Goal: Task Accomplishment & Management: Manage account settings

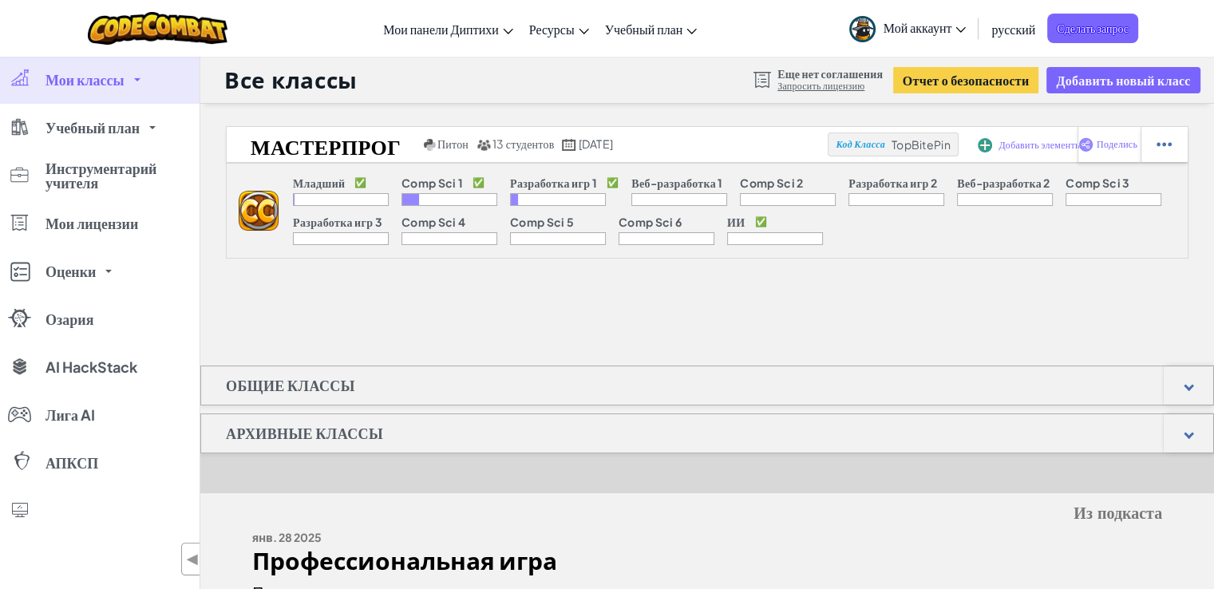
click at [132, 93] on link "Мои классы" at bounding box center [100, 80] width 200 height 48
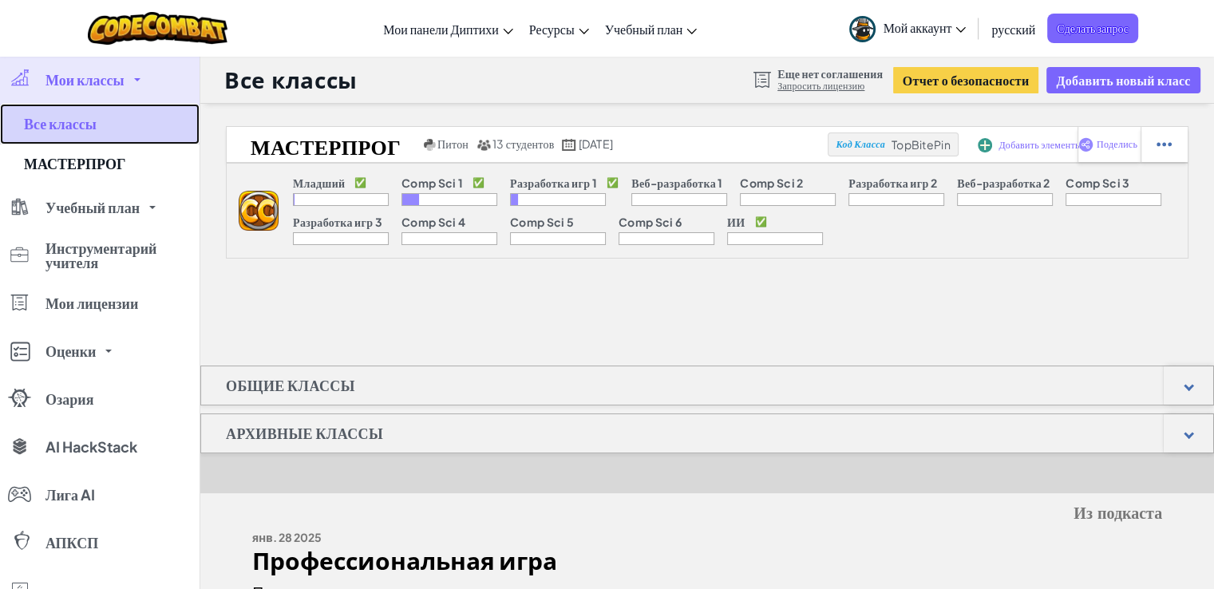
click at [121, 134] on link "Все классы" at bounding box center [100, 124] width 200 height 41
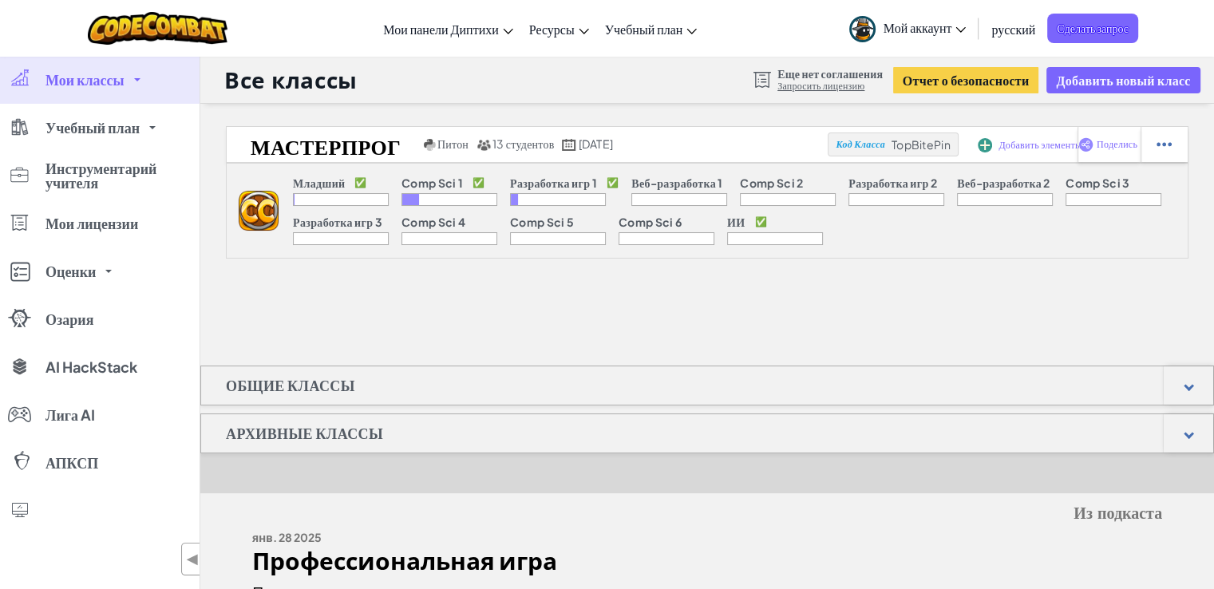
click at [126, 95] on link "Мои классы" at bounding box center [100, 80] width 200 height 48
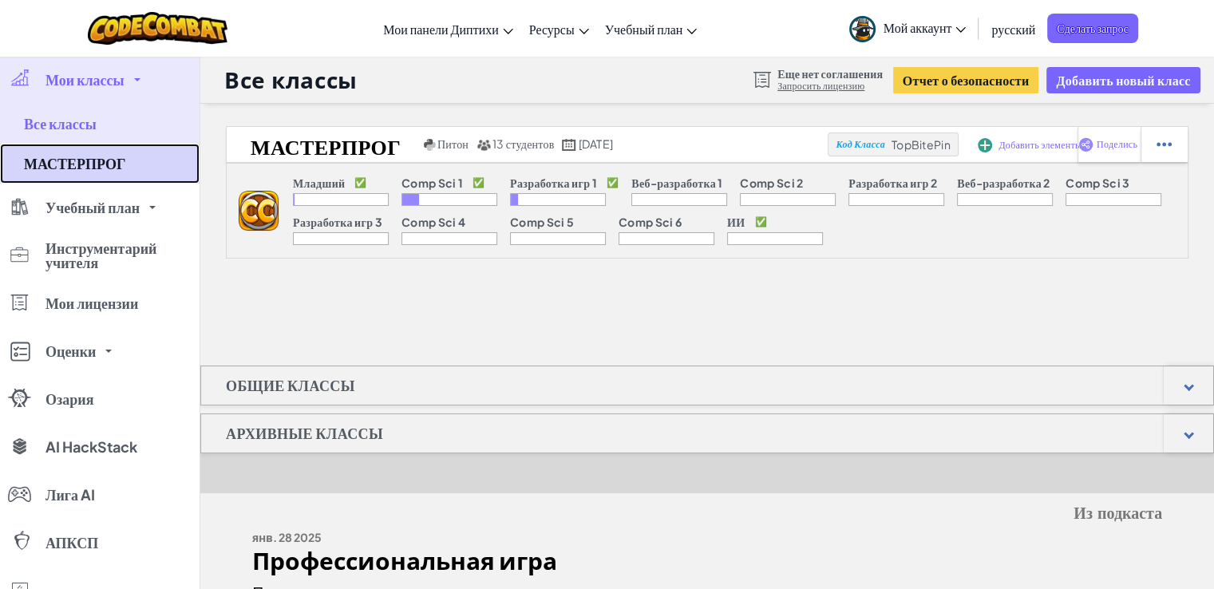
click at [104, 155] on font "МАСТЕРПРОГ" at bounding box center [74, 163] width 101 height 18
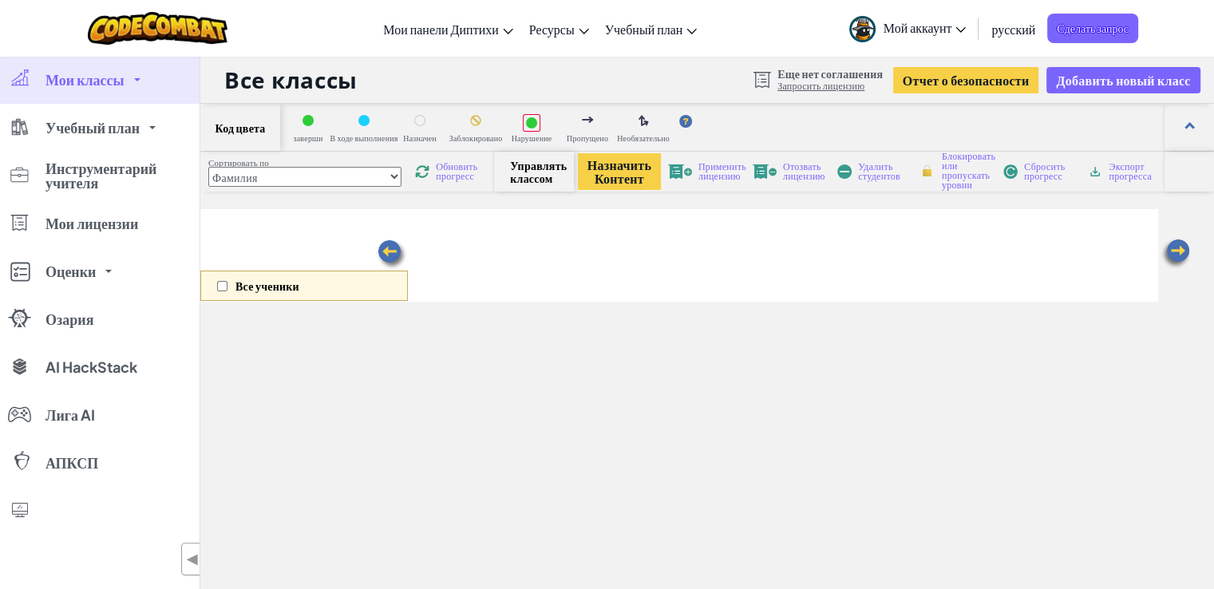
select select "5789587aad86a6efb573701e"
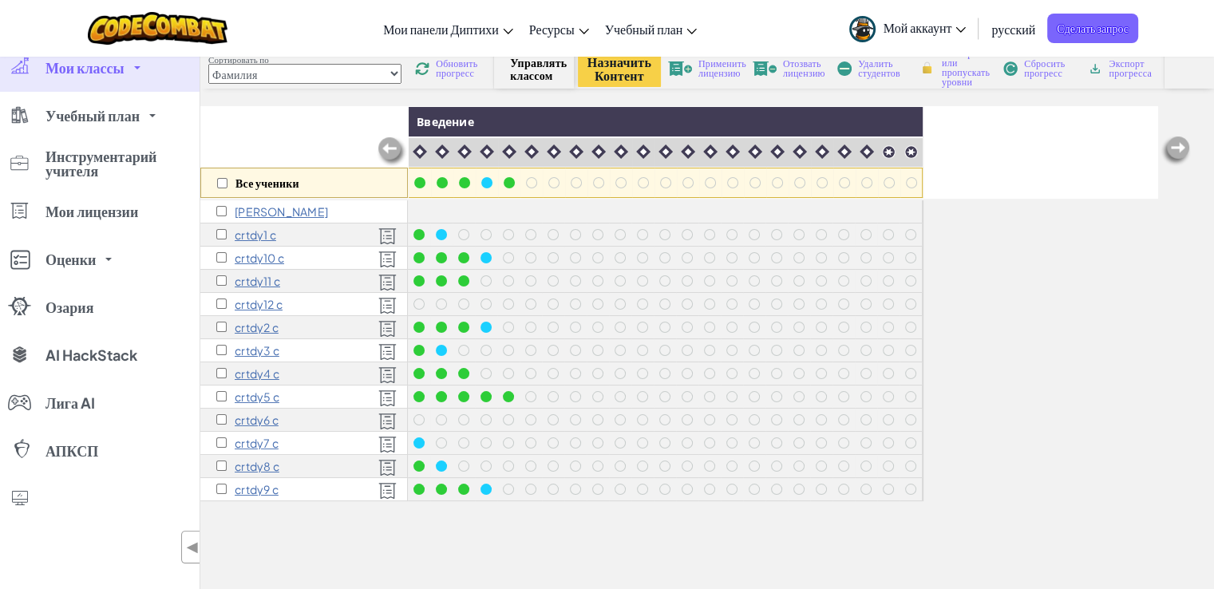
scroll to position [96, 0]
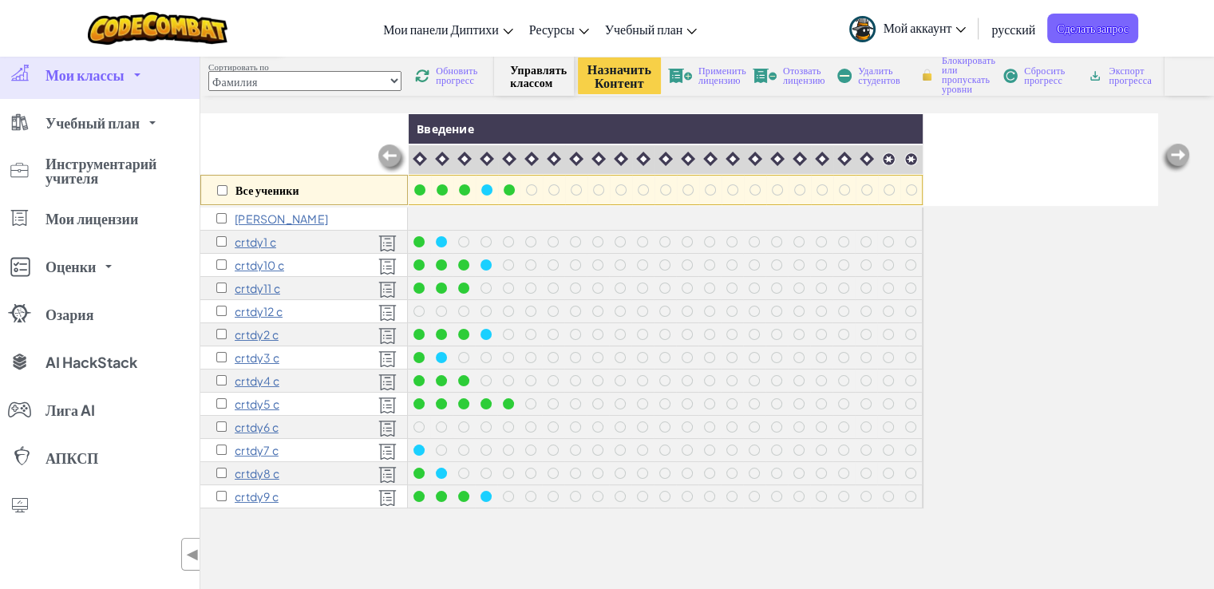
click at [1169, 144] on img at bounding box center [1176, 158] width 32 height 32
click at [1169, 150] on img at bounding box center [1176, 158] width 32 height 32
click at [1174, 159] on img at bounding box center [1176, 158] width 32 height 32
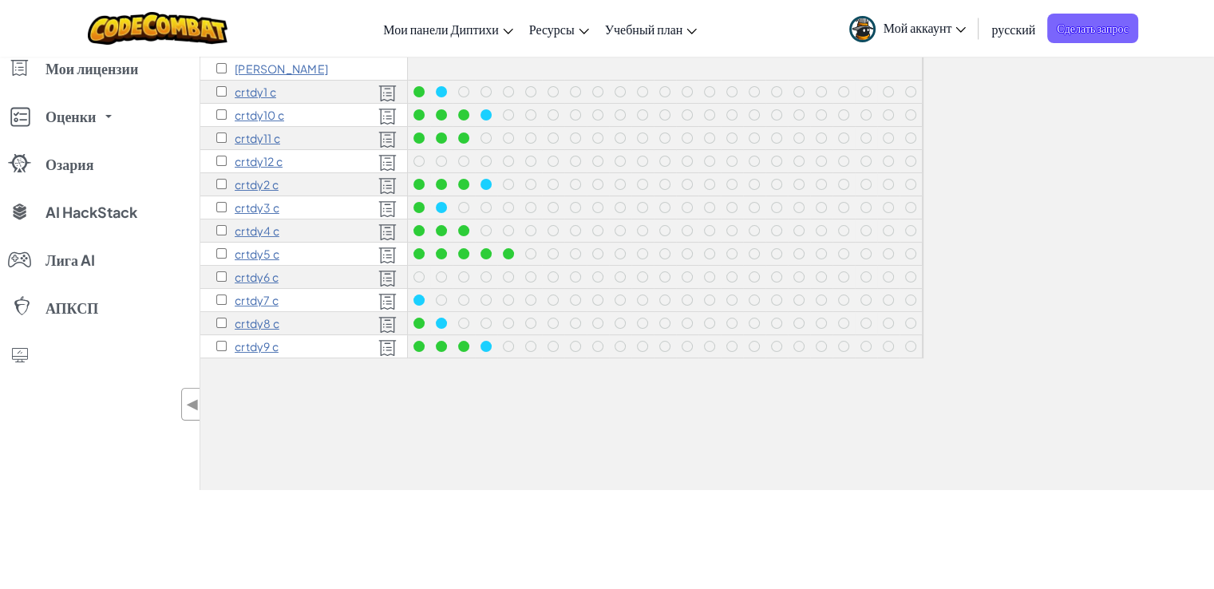
scroll to position [0, 0]
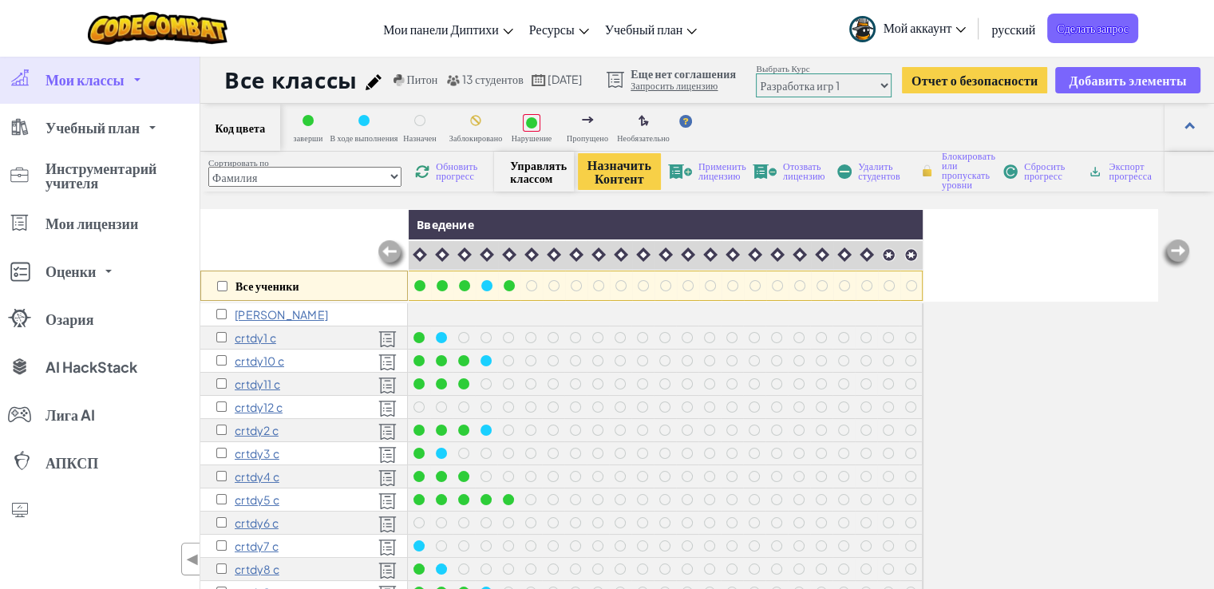
click at [266, 451] on font "crtdy3 c" at bounding box center [257, 453] width 45 height 14
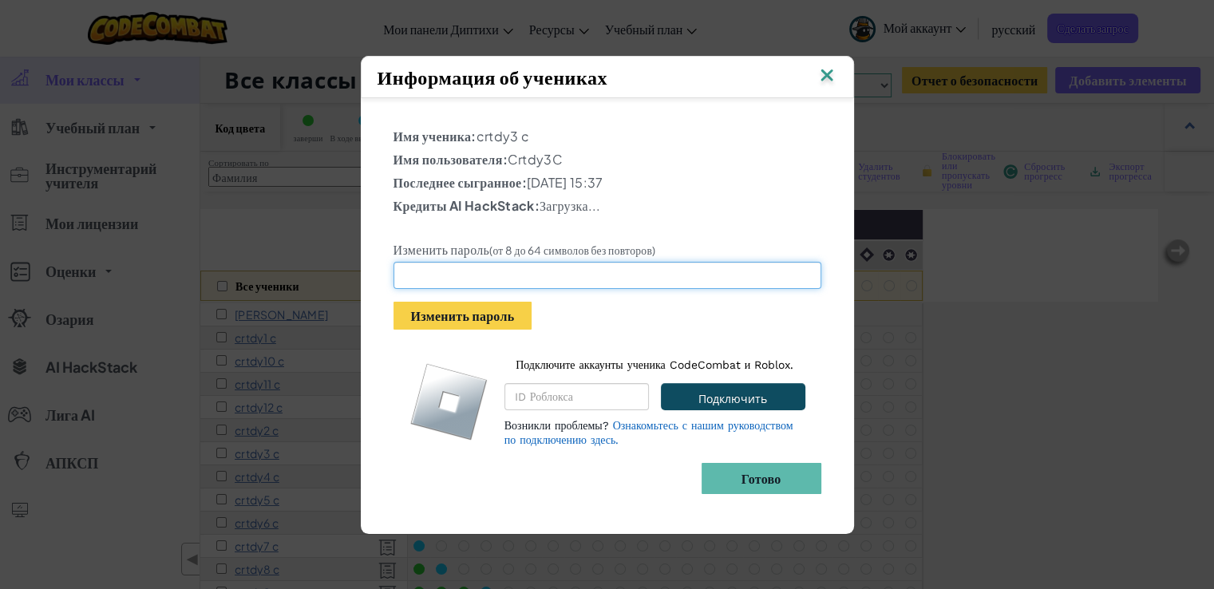
click at [524, 275] on input "text" at bounding box center [608, 275] width 428 height 27
type input "с"
type input "crtdy3"
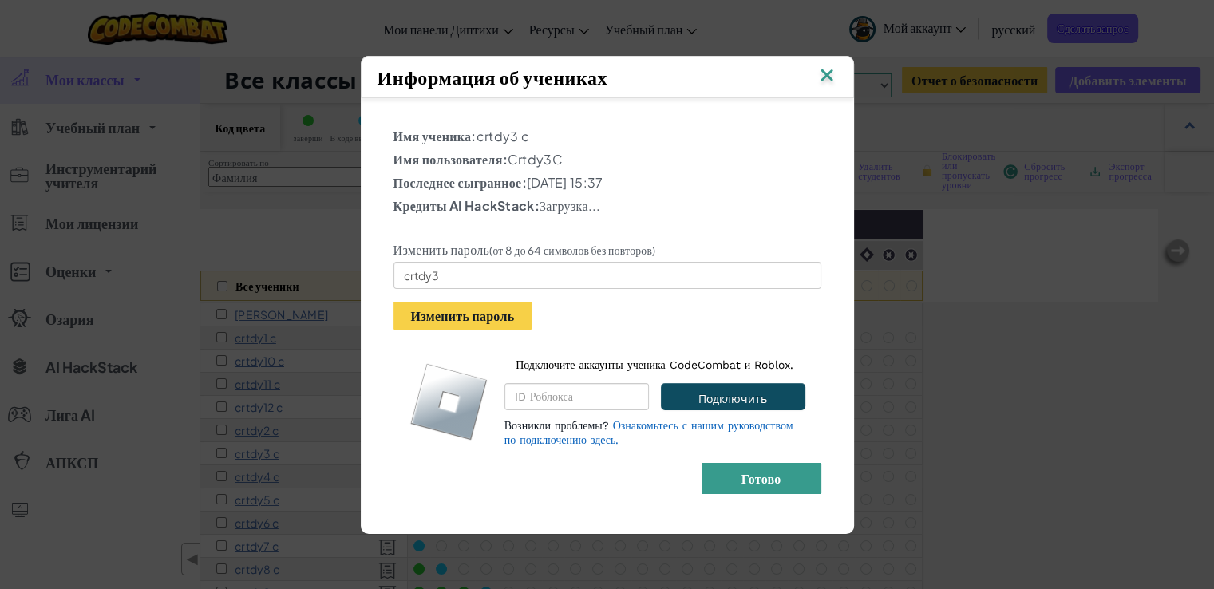
click at [742, 480] on font "Готово" at bounding box center [762, 478] width 40 height 17
